Goal: Task Accomplishment & Management: Manage account settings

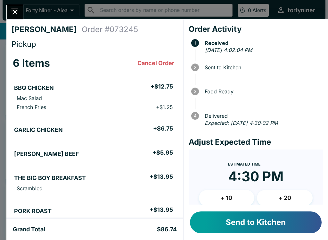
click at [262, 214] on button "Send to Kitchen" at bounding box center [256, 222] width 132 height 22
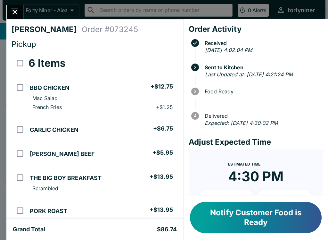
click at [22, 12] on button "Close" at bounding box center [15, 12] width 16 height 14
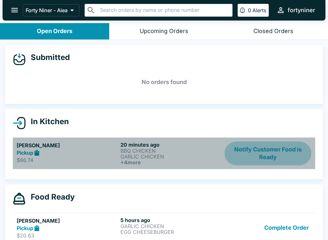
click at [271, 147] on button "Notify Customer Food is Ready" at bounding box center [268, 153] width 87 height 24
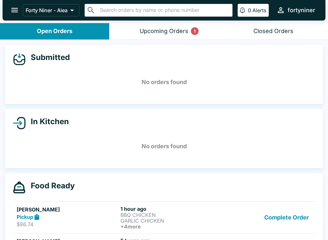
click at [161, 26] on button "Upcoming Orders 1" at bounding box center [163, 31] width 109 height 16
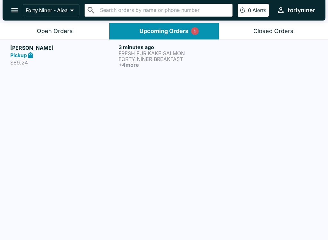
click at [84, 59] on p "$89.24" at bounding box center [63, 62] width 106 height 6
click at [80, 54] on div "Pickup" at bounding box center [63, 55] width 106 height 7
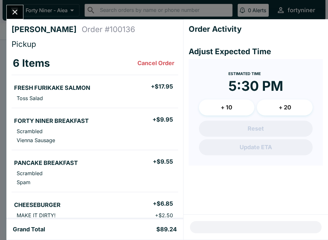
click at [91, 65] on div at bounding box center [164, 120] width 328 height 240
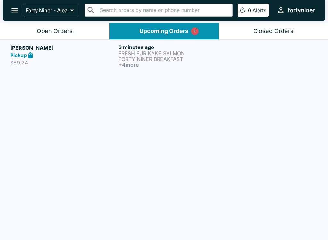
click at [95, 66] on div "[PERSON_NAME] Pickup $89.24" at bounding box center [63, 56] width 106 height 24
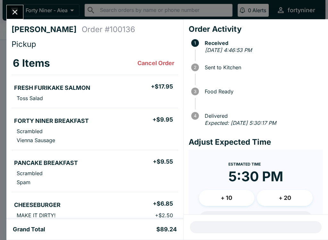
click at [11, 8] on icon "Close" at bounding box center [15, 12] width 9 height 9
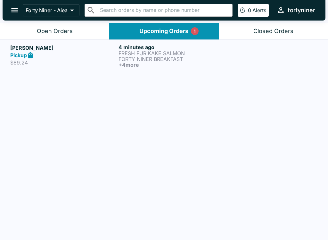
click at [51, 32] on div "Open Orders" at bounding box center [55, 31] width 36 height 7
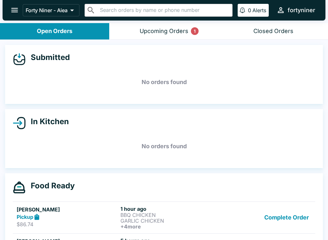
click at [167, 30] on div "Upcoming Orders 1" at bounding box center [164, 31] width 49 height 7
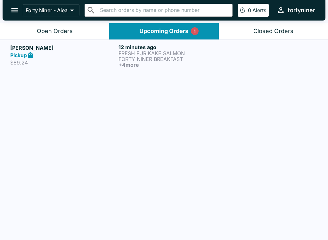
click at [88, 61] on p "$89.24" at bounding box center [63, 62] width 106 height 6
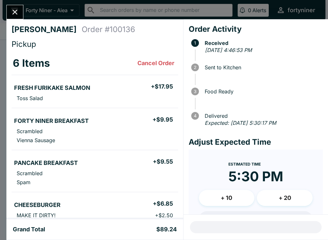
click at [16, 11] on icon "Close" at bounding box center [15, 12] width 5 height 5
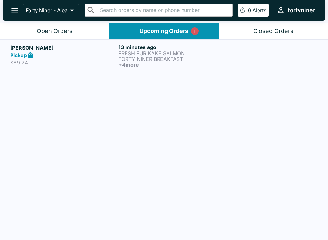
click at [62, 33] on div "Open Orders" at bounding box center [55, 31] width 36 height 7
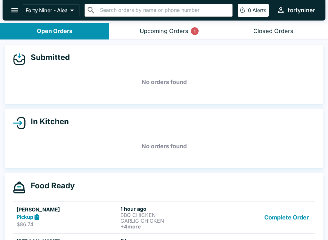
click at [161, 34] on div "Upcoming Orders 1" at bounding box center [164, 31] width 49 height 7
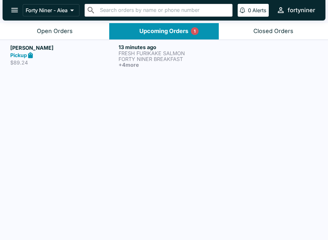
click at [56, 39] on button "Open Orders" at bounding box center [54, 31] width 109 height 16
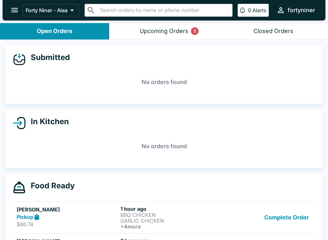
click at [177, 36] on button "Upcoming Orders 1" at bounding box center [163, 31] width 109 height 16
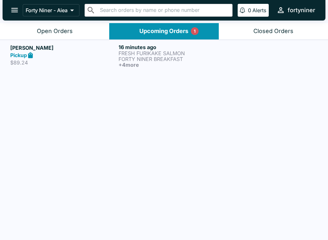
click at [87, 57] on div "Pickup" at bounding box center [63, 55] width 106 height 7
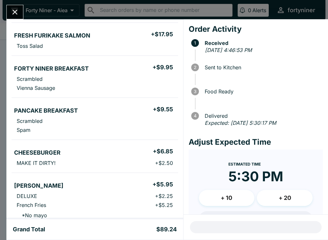
scroll to position [60, 0]
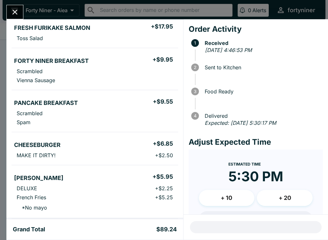
click at [152, 211] on li "* No mayo" at bounding box center [95, 208] width 167 height 12
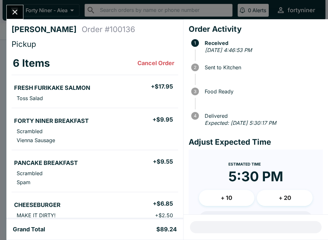
scroll to position [3, 0]
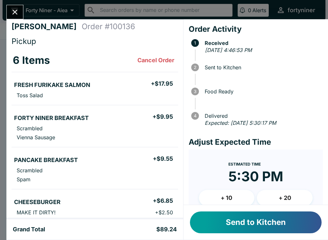
click at [263, 221] on button "Send to Kitchen" at bounding box center [256, 222] width 132 height 22
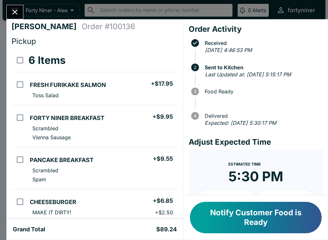
click at [19, 13] on icon "Close" at bounding box center [15, 12] width 9 height 9
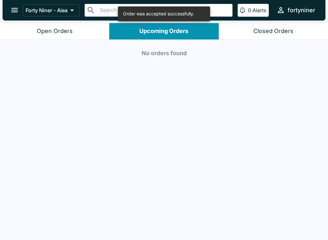
click at [78, 30] on button "Open Orders" at bounding box center [54, 31] width 109 height 16
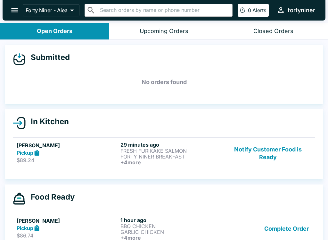
click at [282, 149] on button "Notify Customer Food is Ready" at bounding box center [268, 153] width 87 height 24
